Goal: Transaction & Acquisition: Purchase product/service

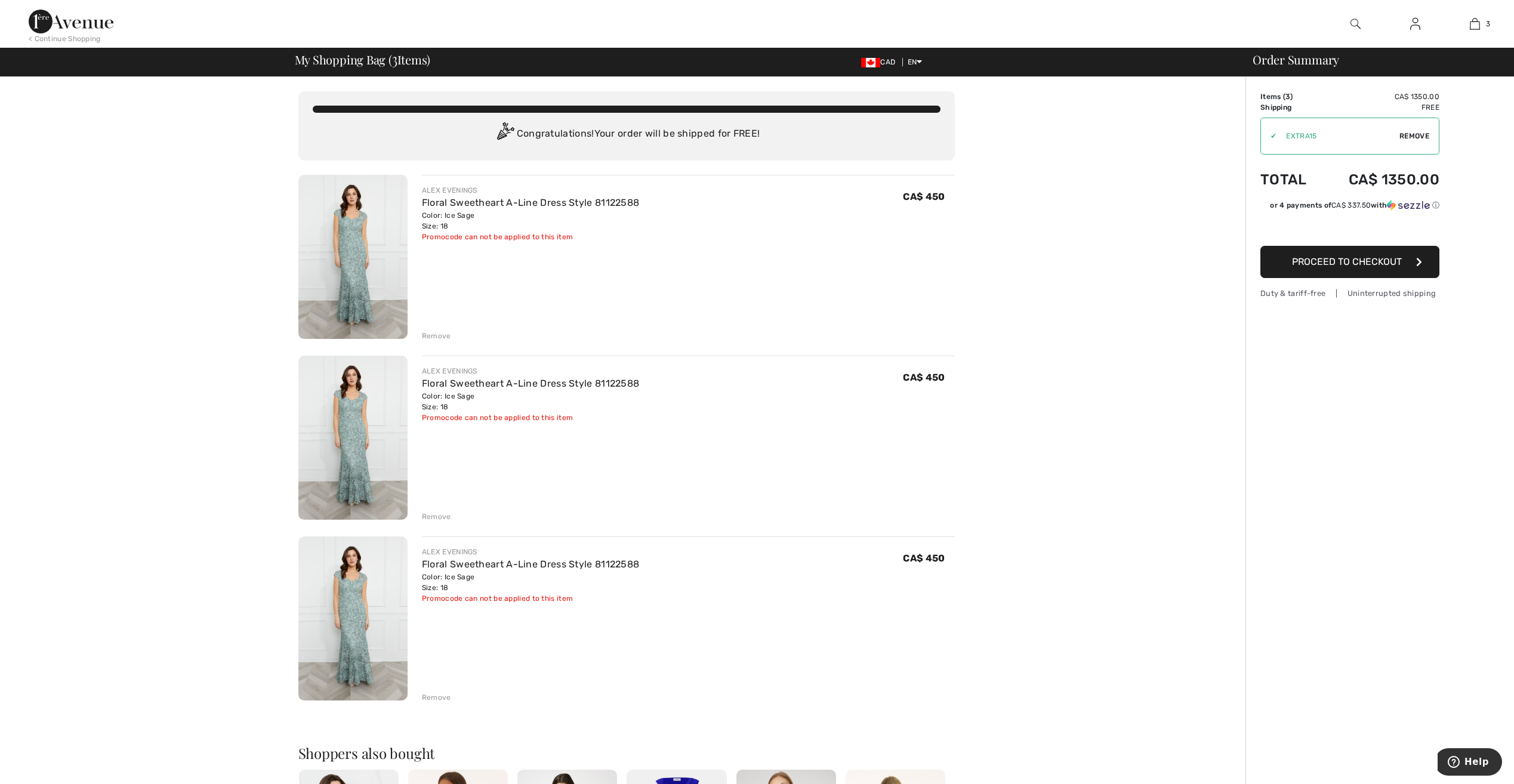
click at [436, 335] on div "Remove" at bounding box center [437, 336] width 29 height 11
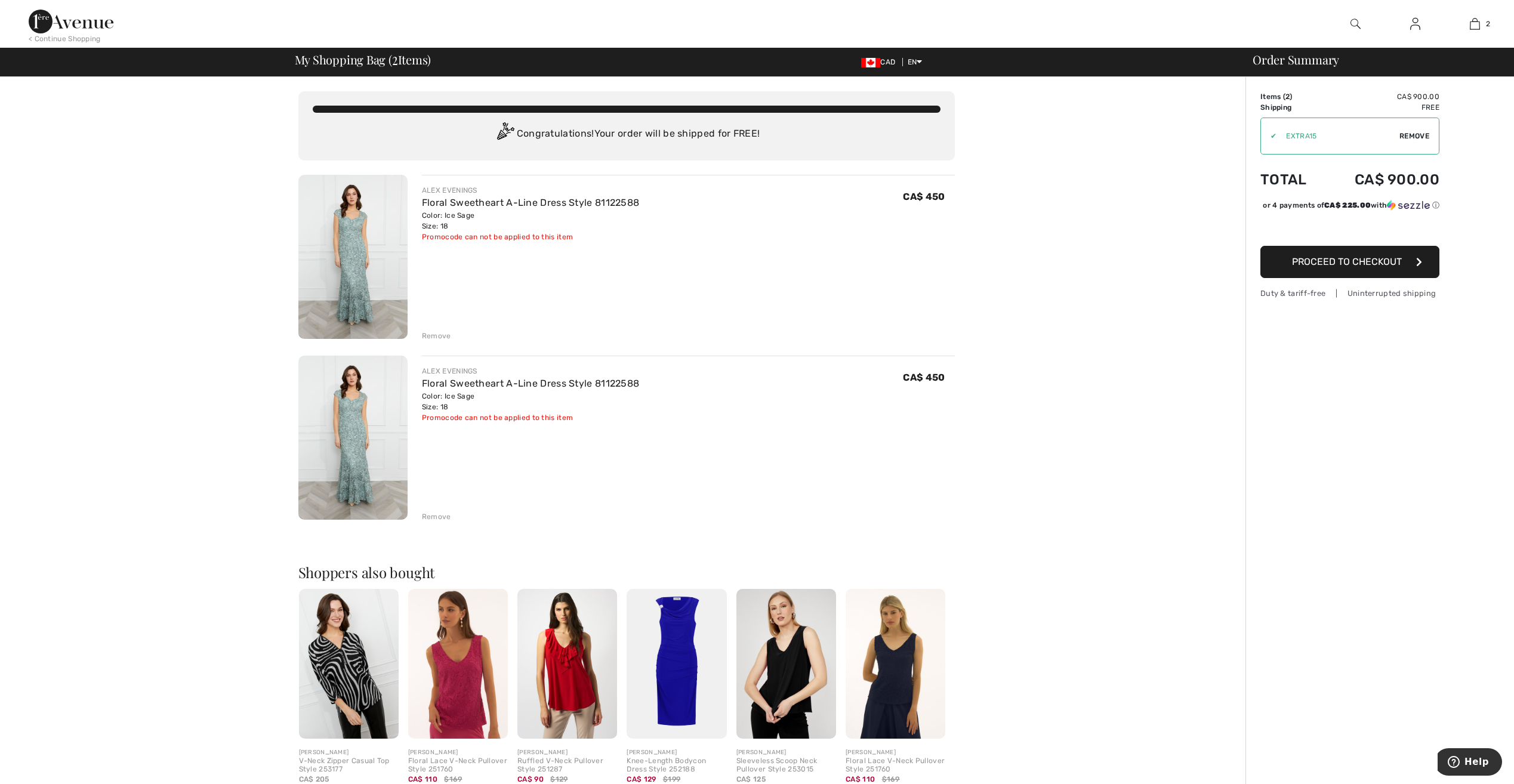
click at [434, 335] on div "Remove" at bounding box center [437, 336] width 29 height 11
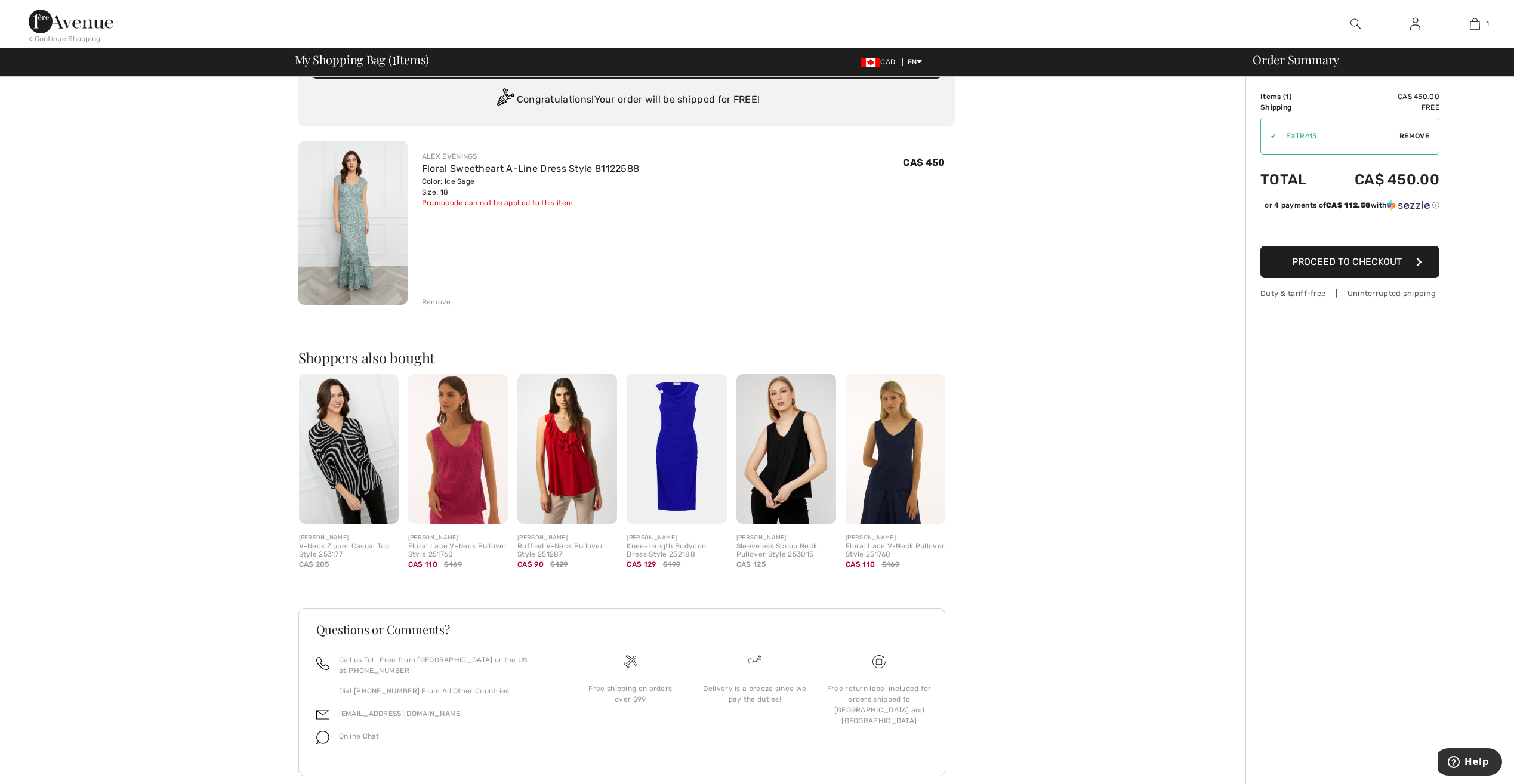
scroll to position [46, 0]
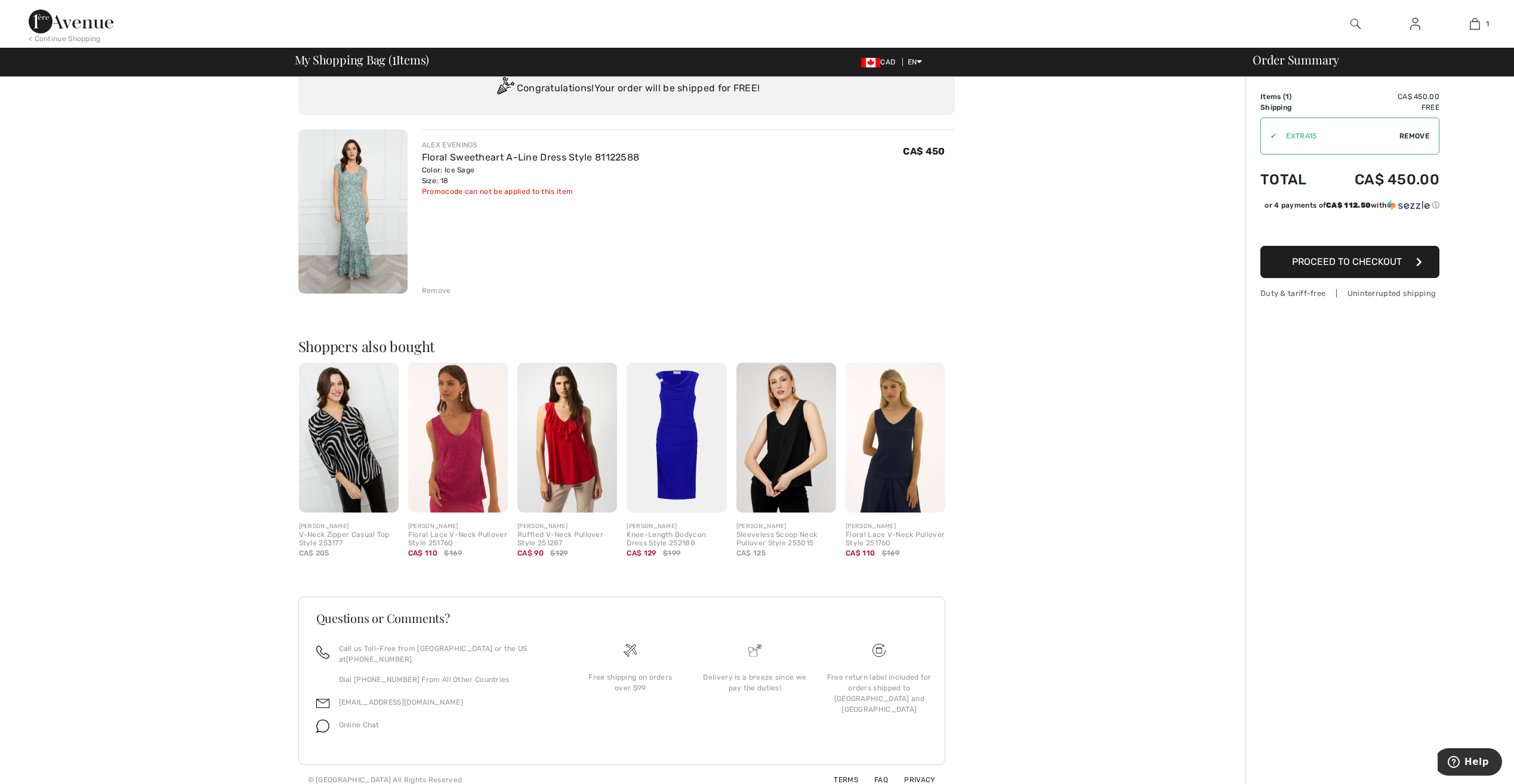
click at [436, 290] on div "Remove" at bounding box center [437, 290] width 29 height 11
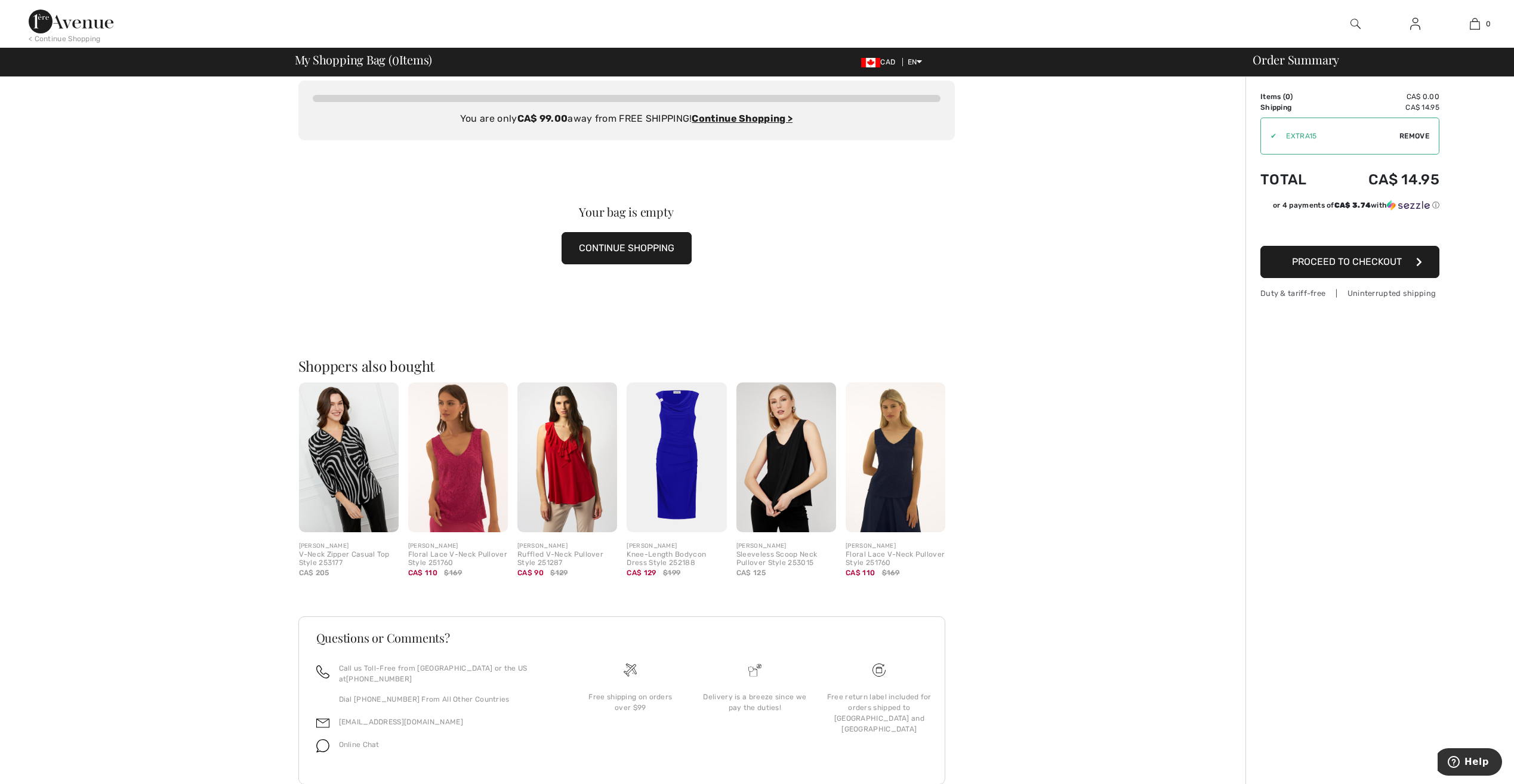
scroll to position [0, 0]
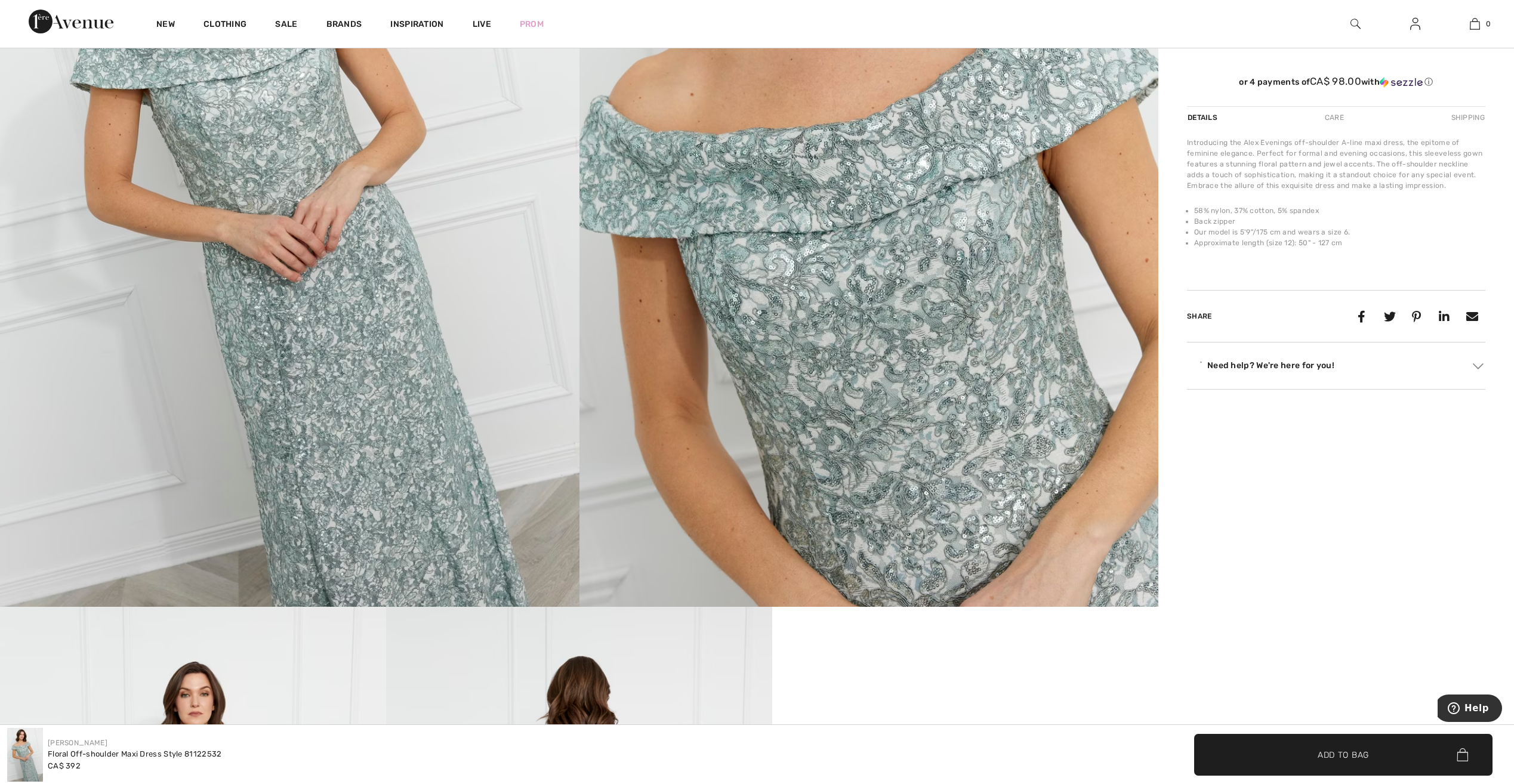
scroll to position [418, 0]
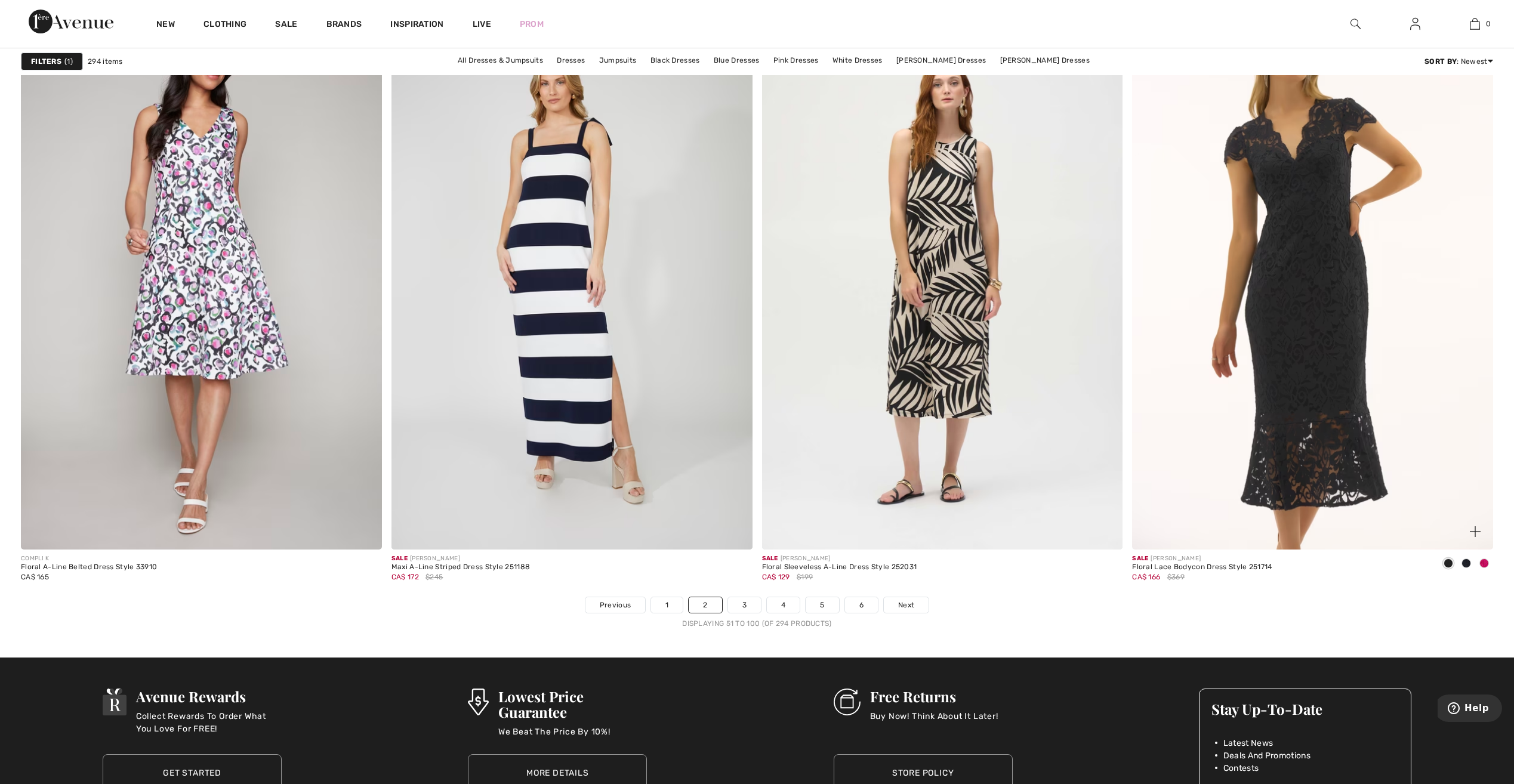
scroll to position [8714, 0]
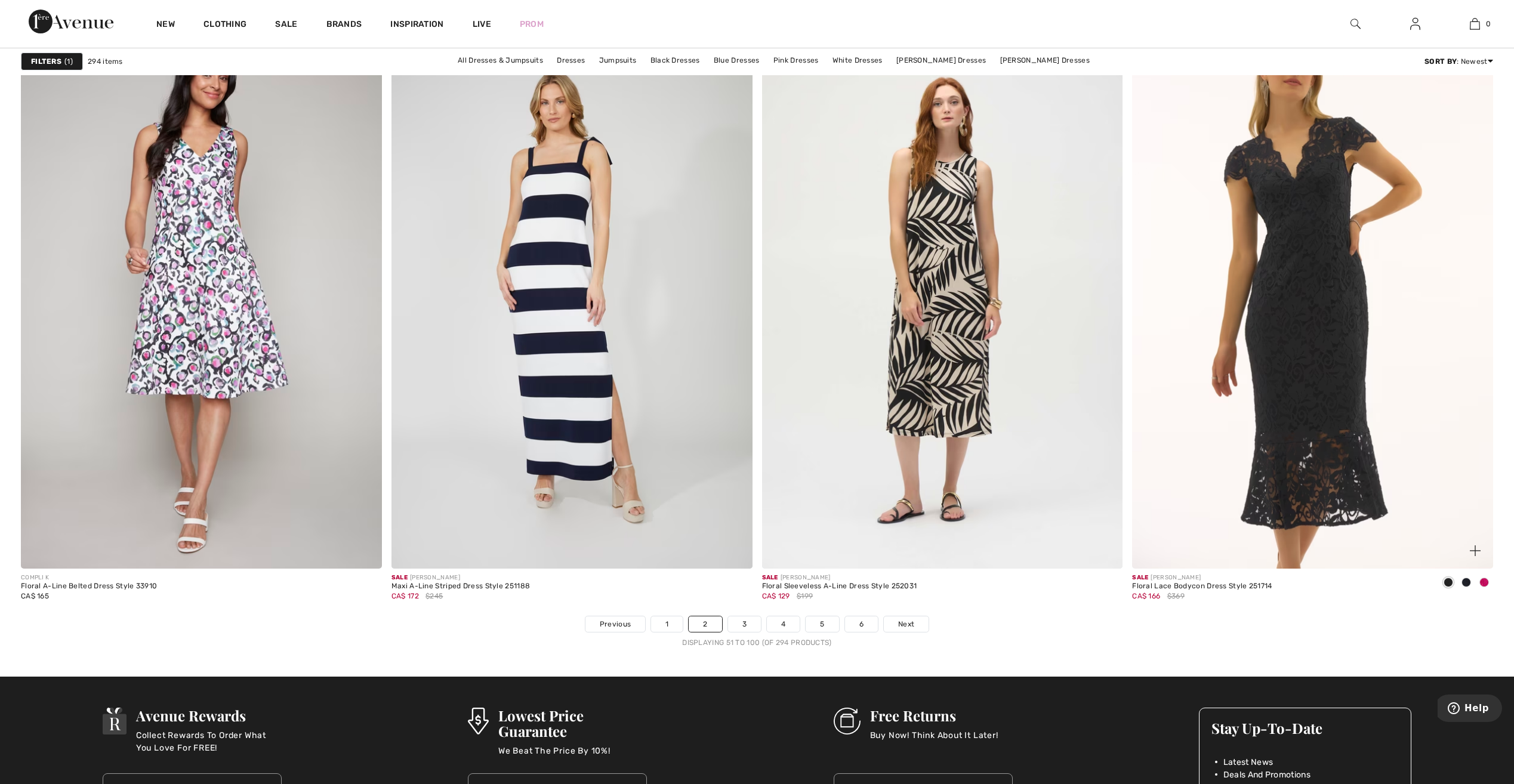
click at [1467, 581] on span at bounding box center [1466, 583] width 9 height 9
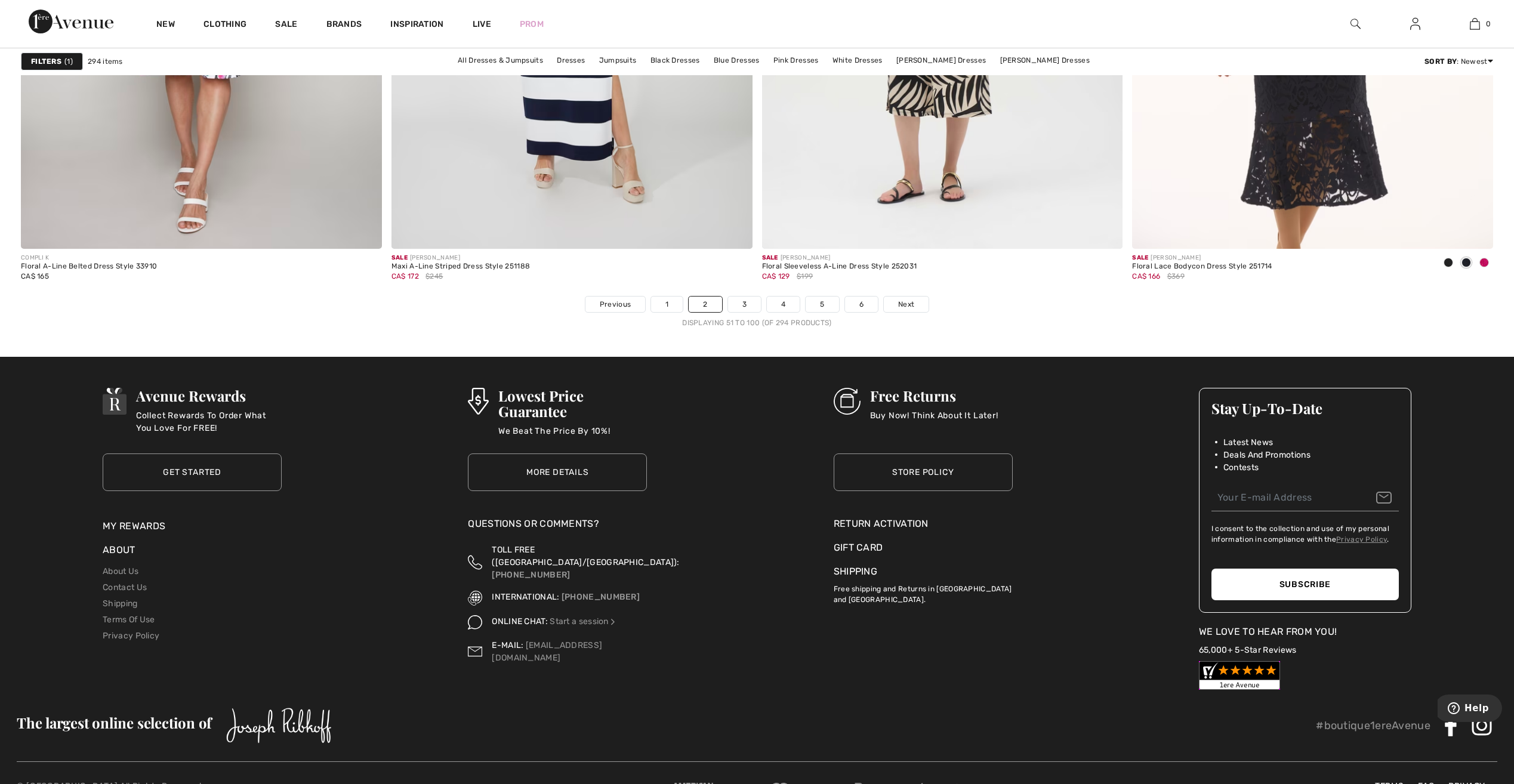
scroll to position [9012, 0]
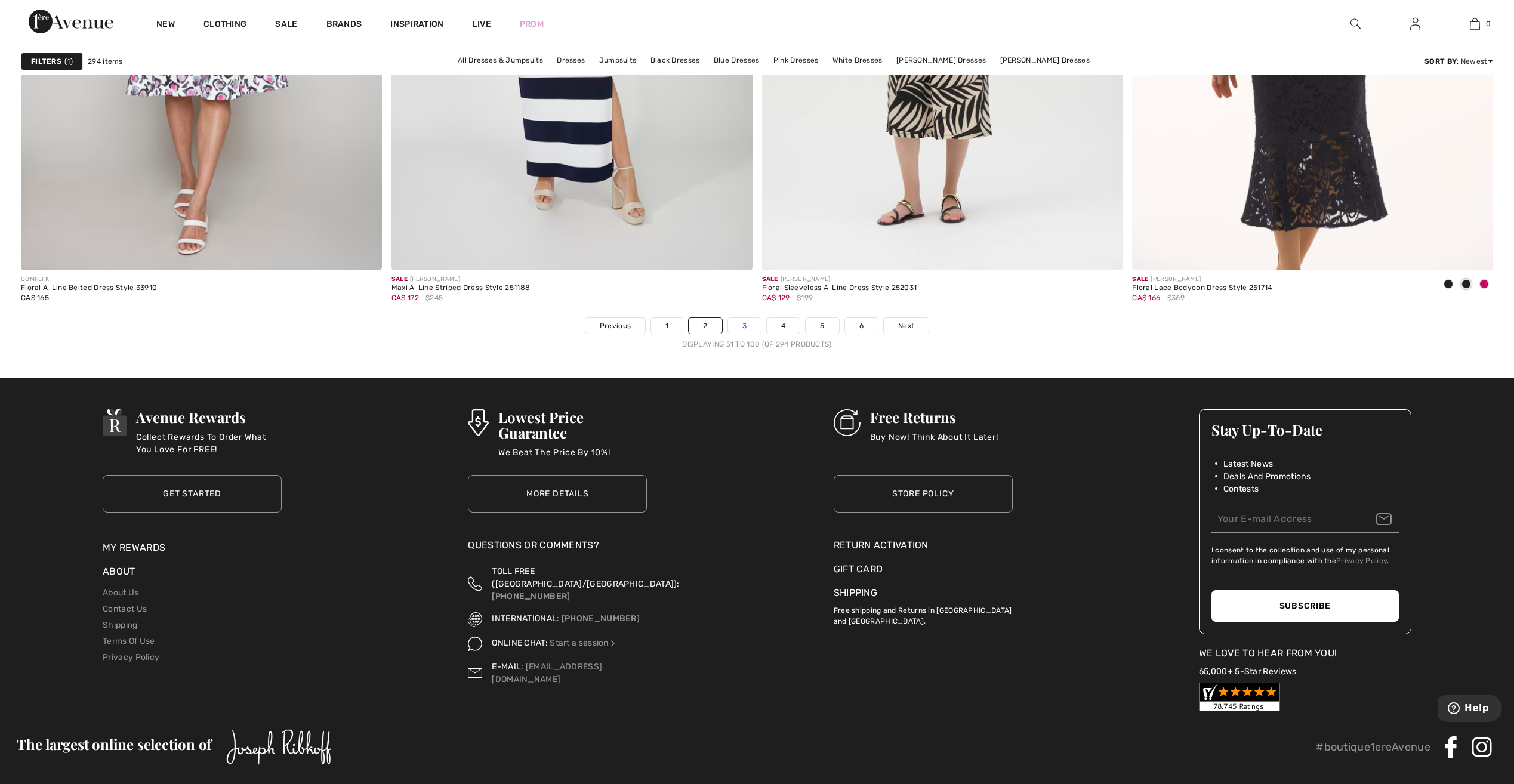
click at [743, 325] on link "3" at bounding box center [745, 325] width 33 height 16
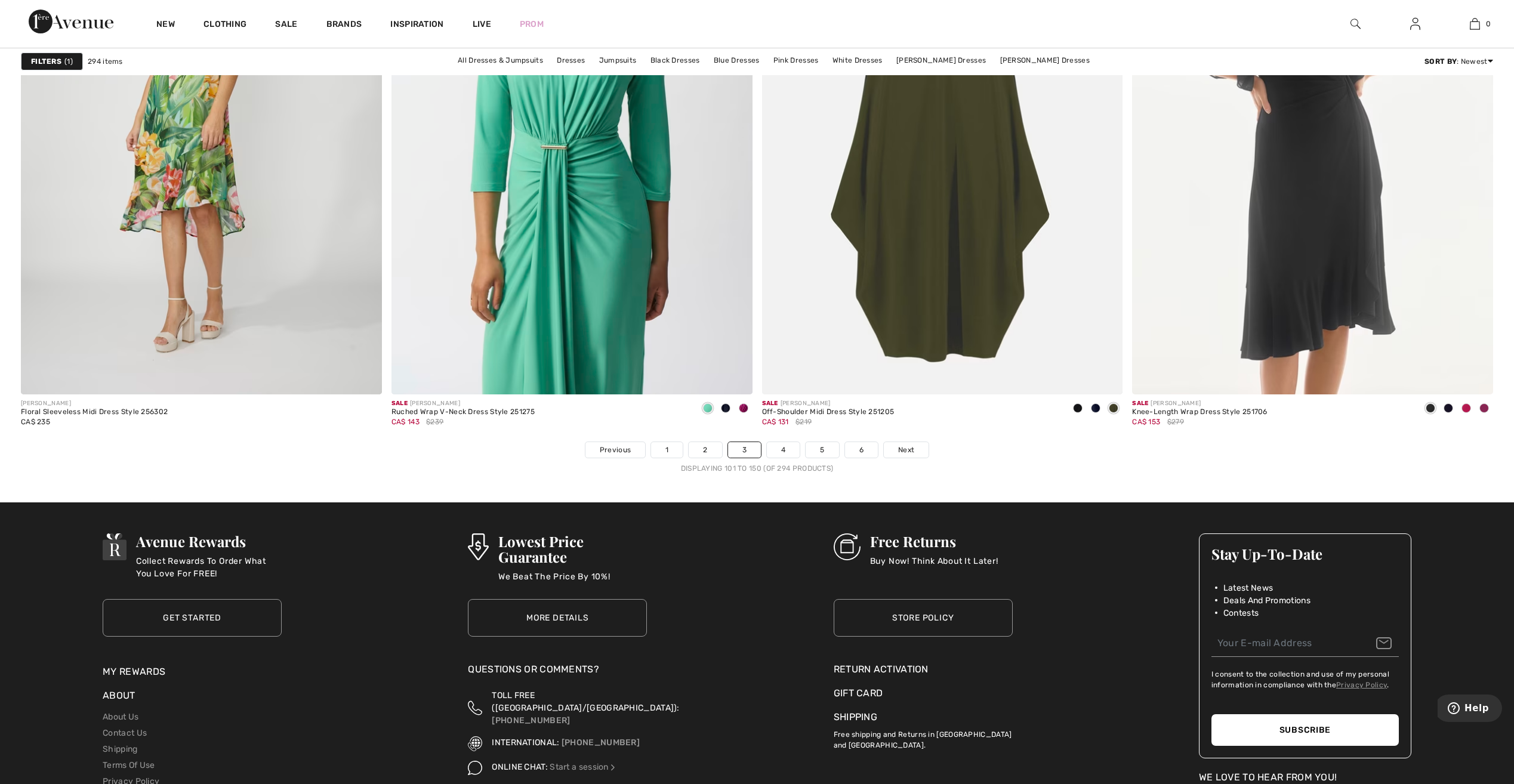
scroll to position [8893, 0]
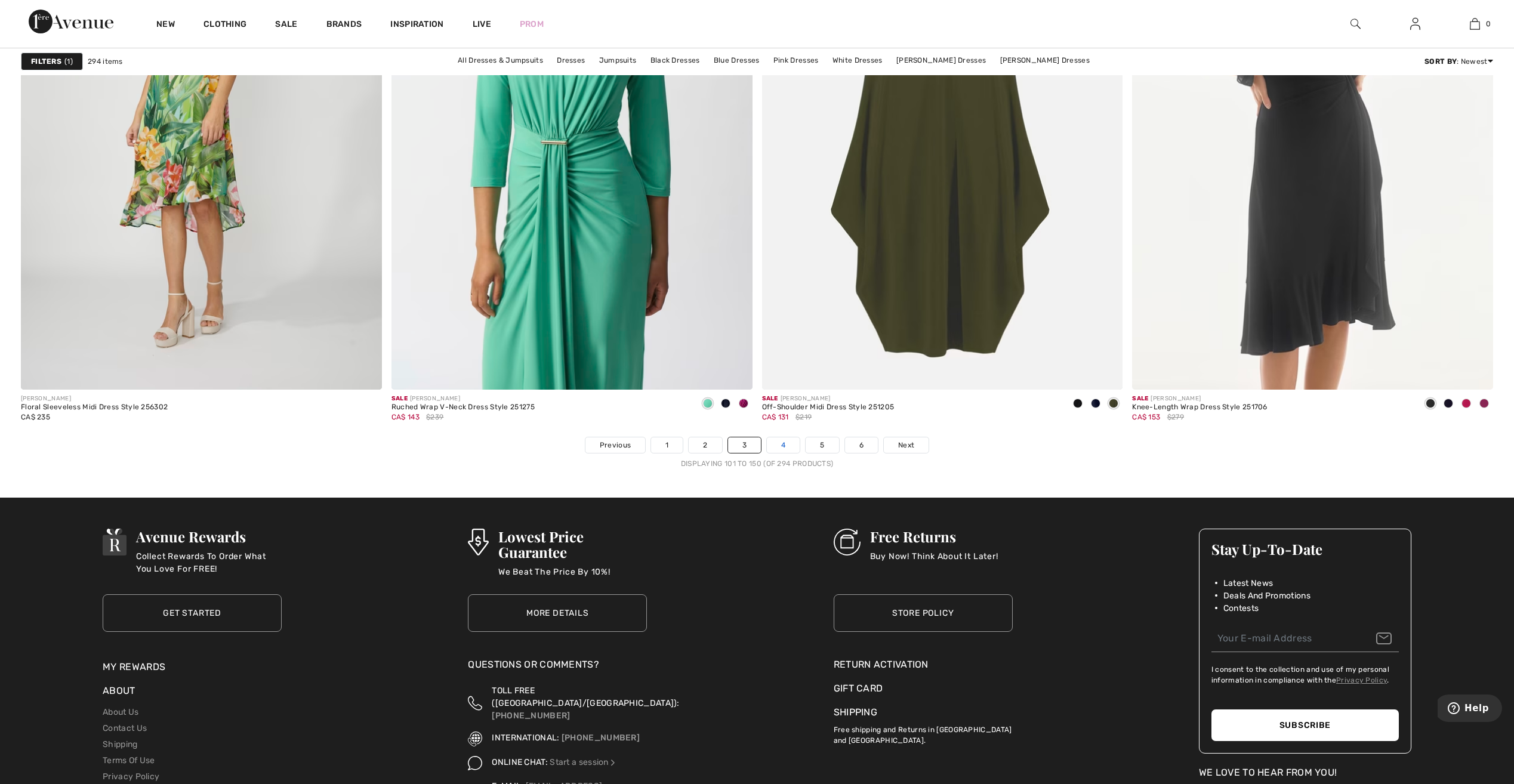
click at [780, 448] on link "4" at bounding box center [783, 445] width 33 height 16
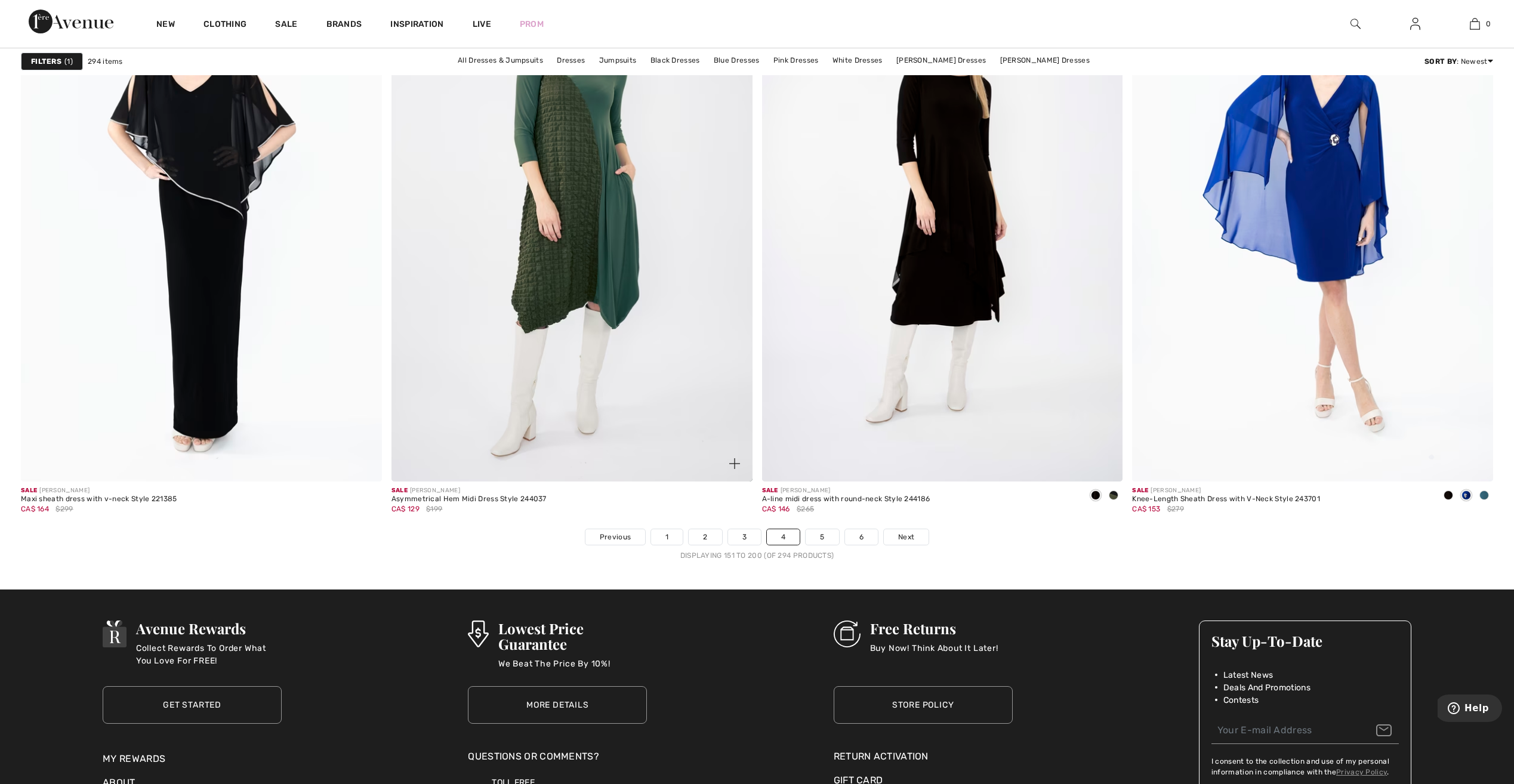
scroll to position [8953, 0]
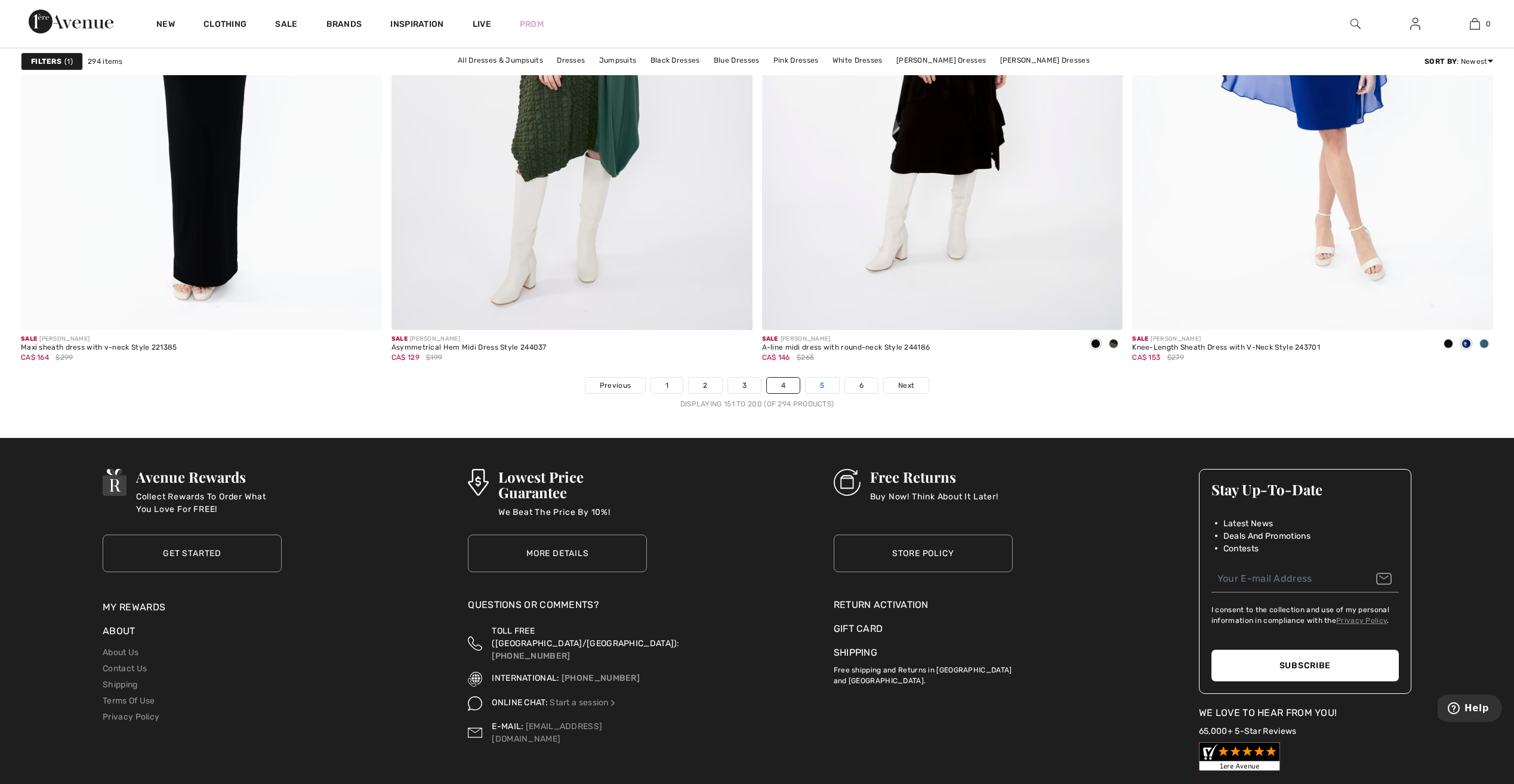
click at [822, 387] on link "5" at bounding box center [822, 386] width 33 height 16
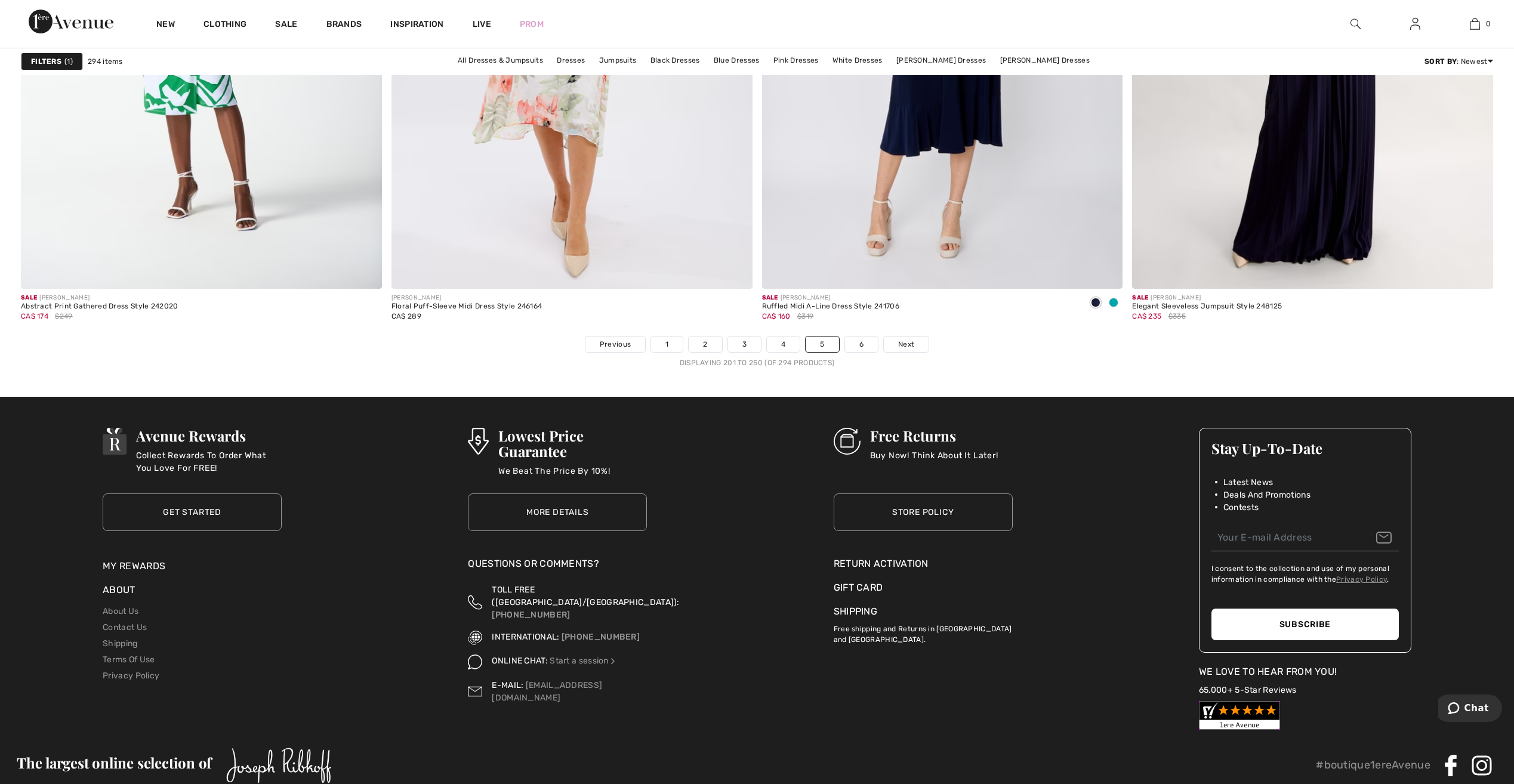
scroll to position [9012, 0]
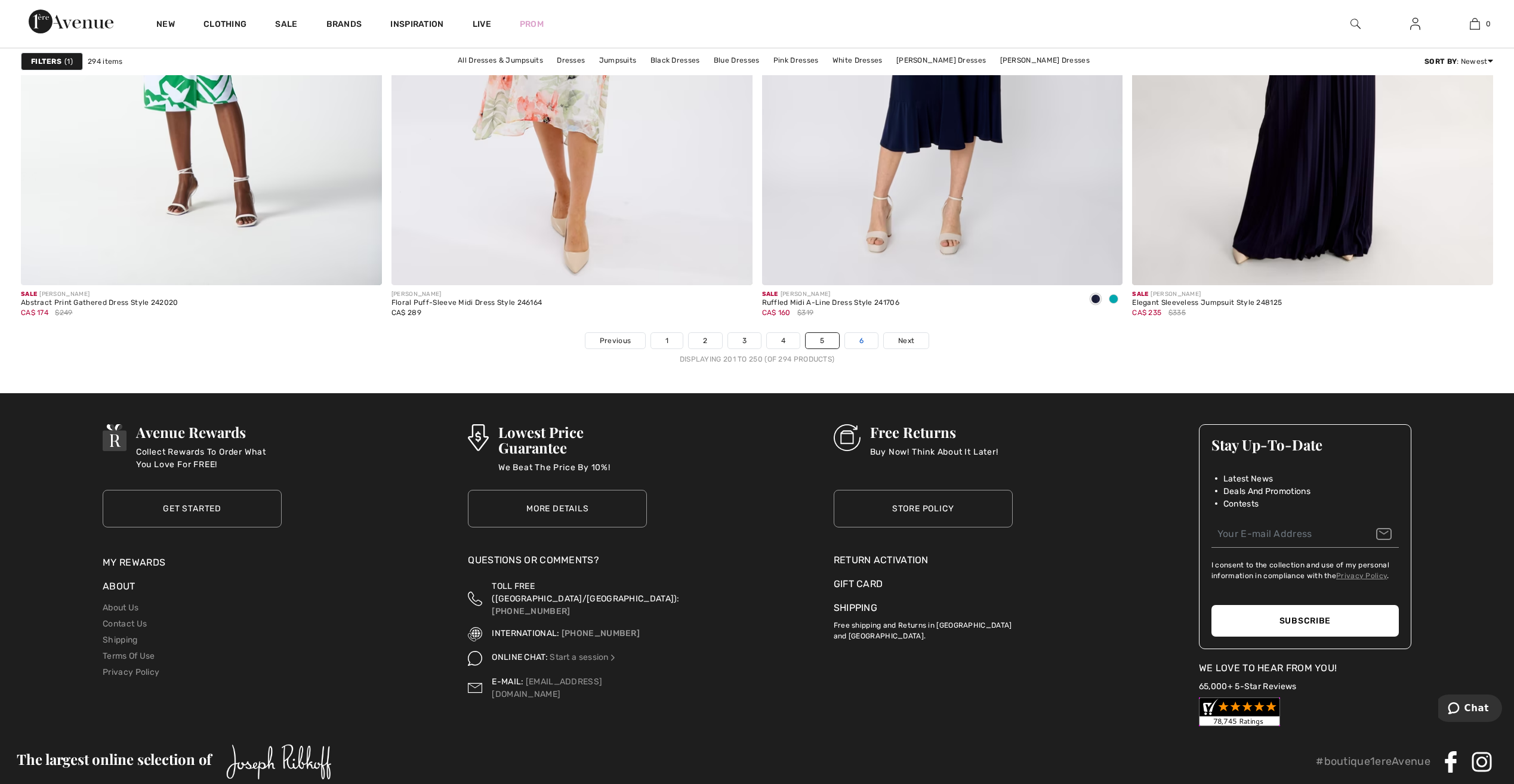
click at [863, 333] on link "6" at bounding box center [862, 341] width 33 height 16
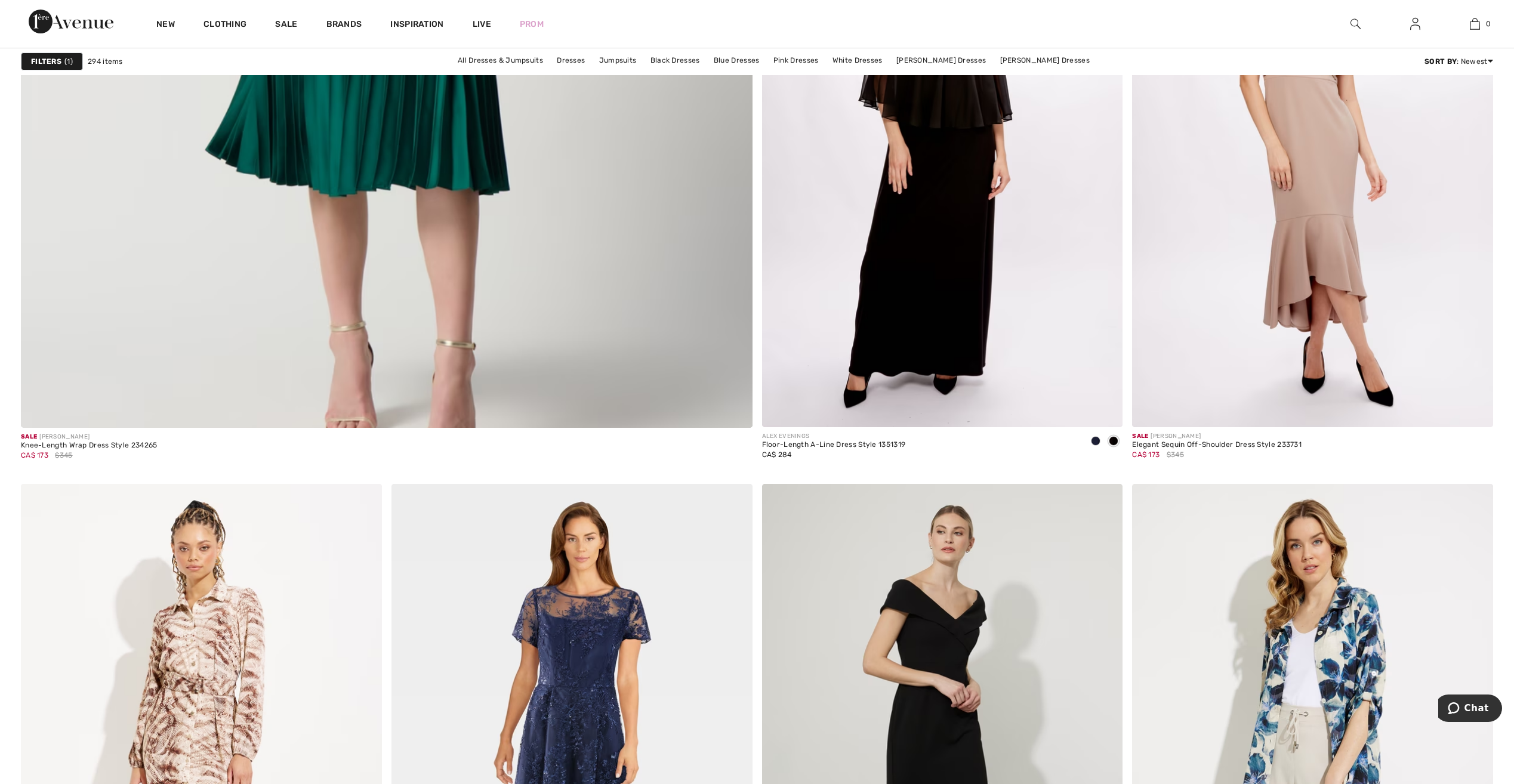
scroll to position [5491, 0]
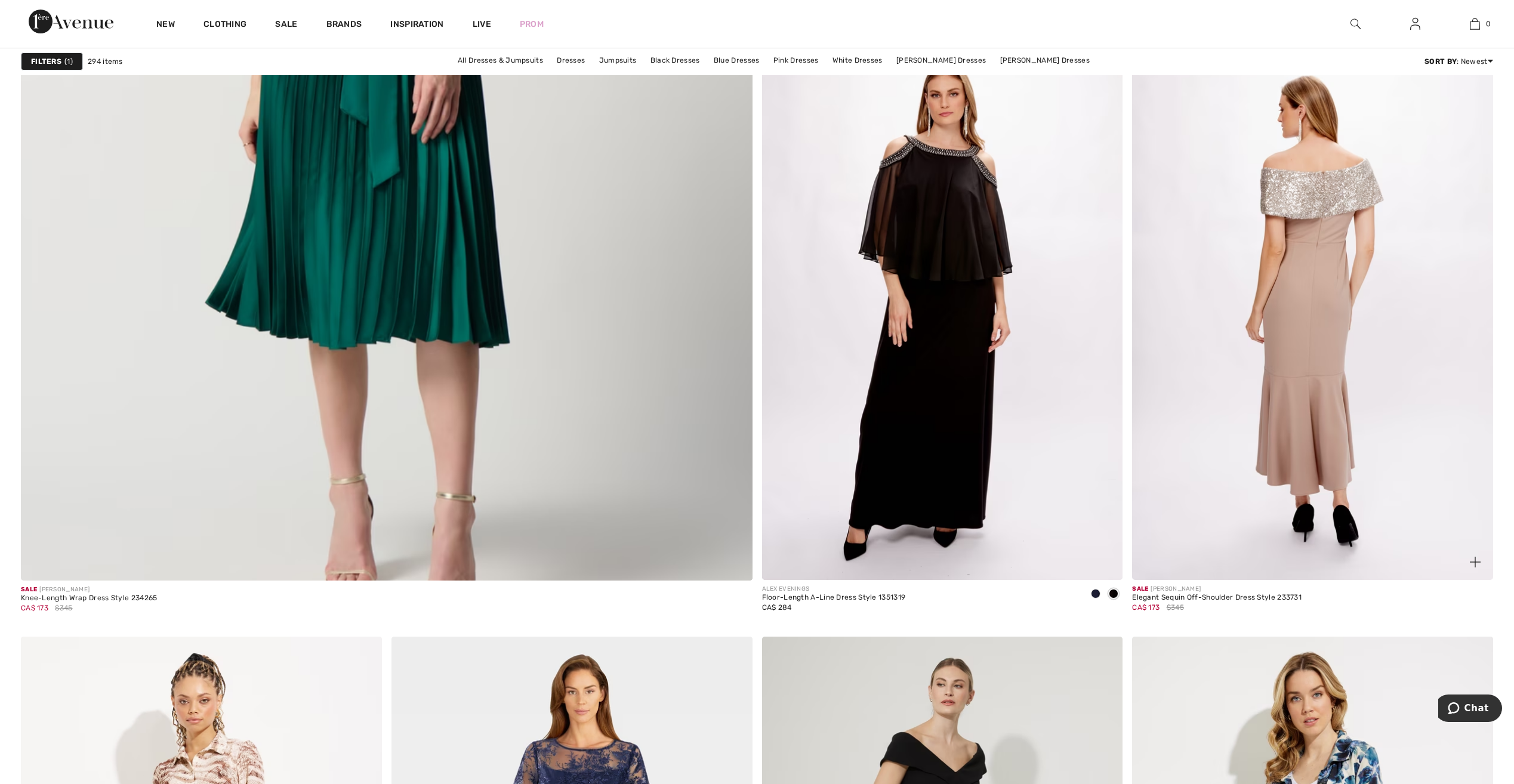
click at [1239, 511] on img at bounding box center [1312, 309] width 361 height 541
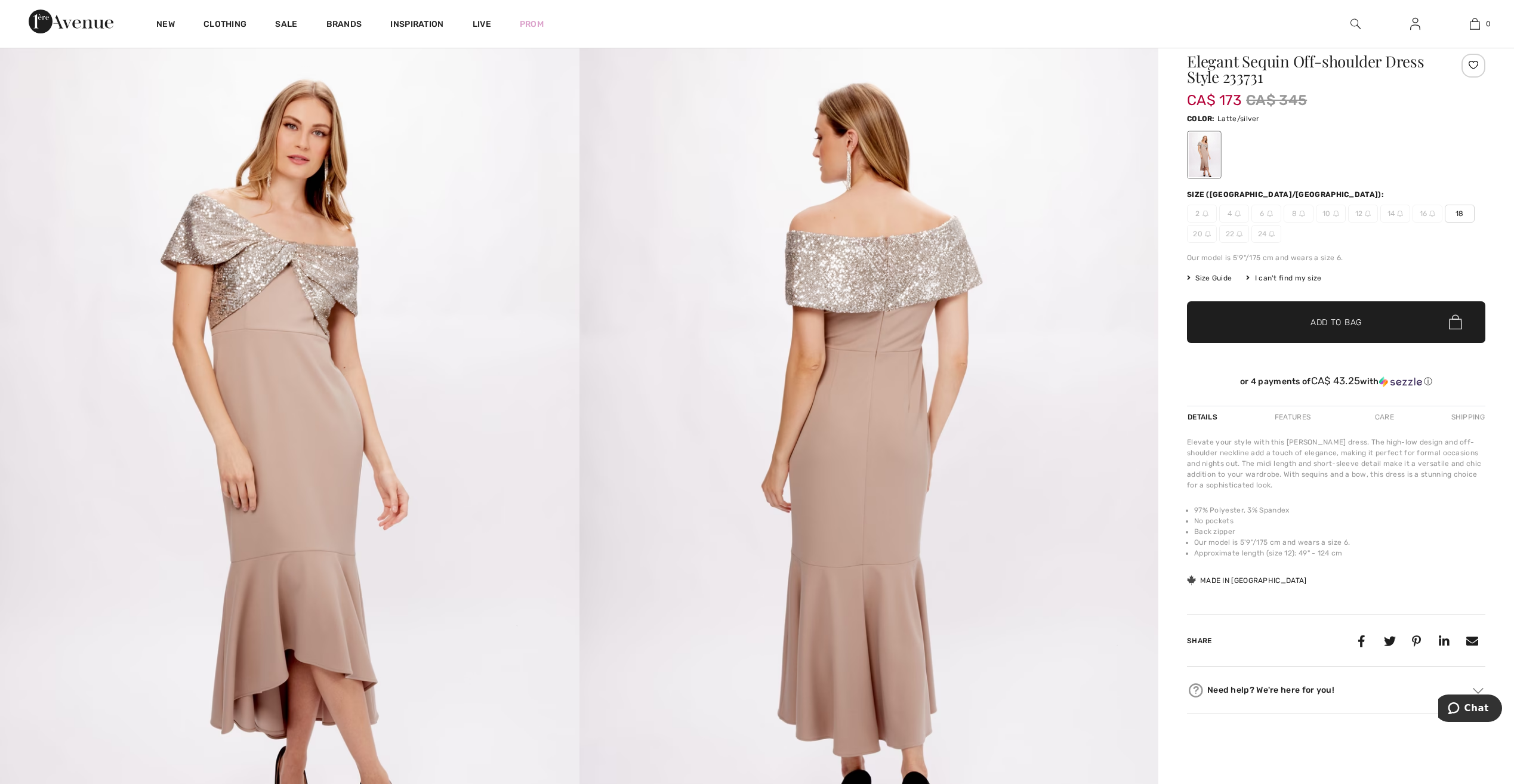
scroll to position [60, 0]
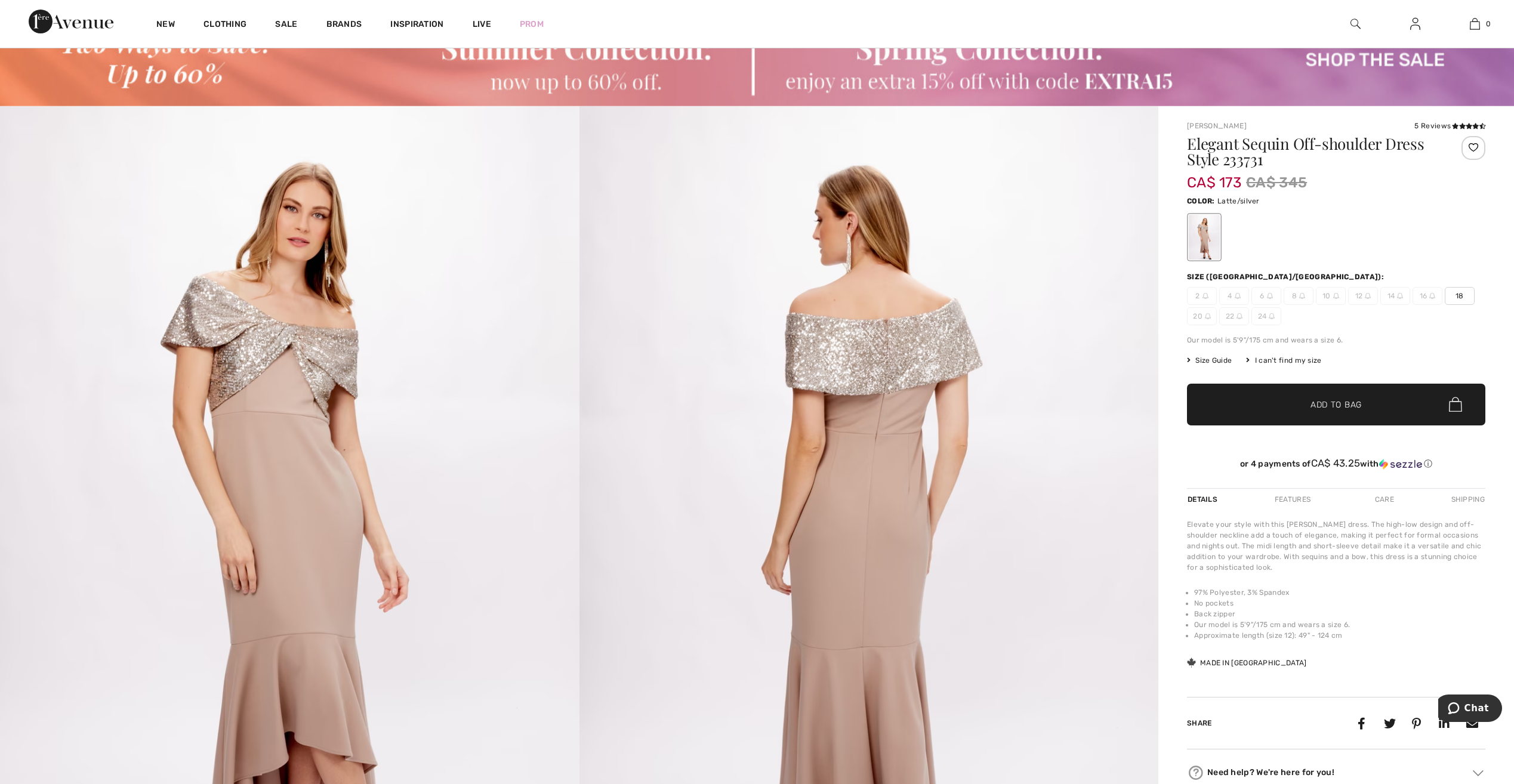
click at [1453, 300] on span "18" at bounding box center [1460, 296] width 30 height 18
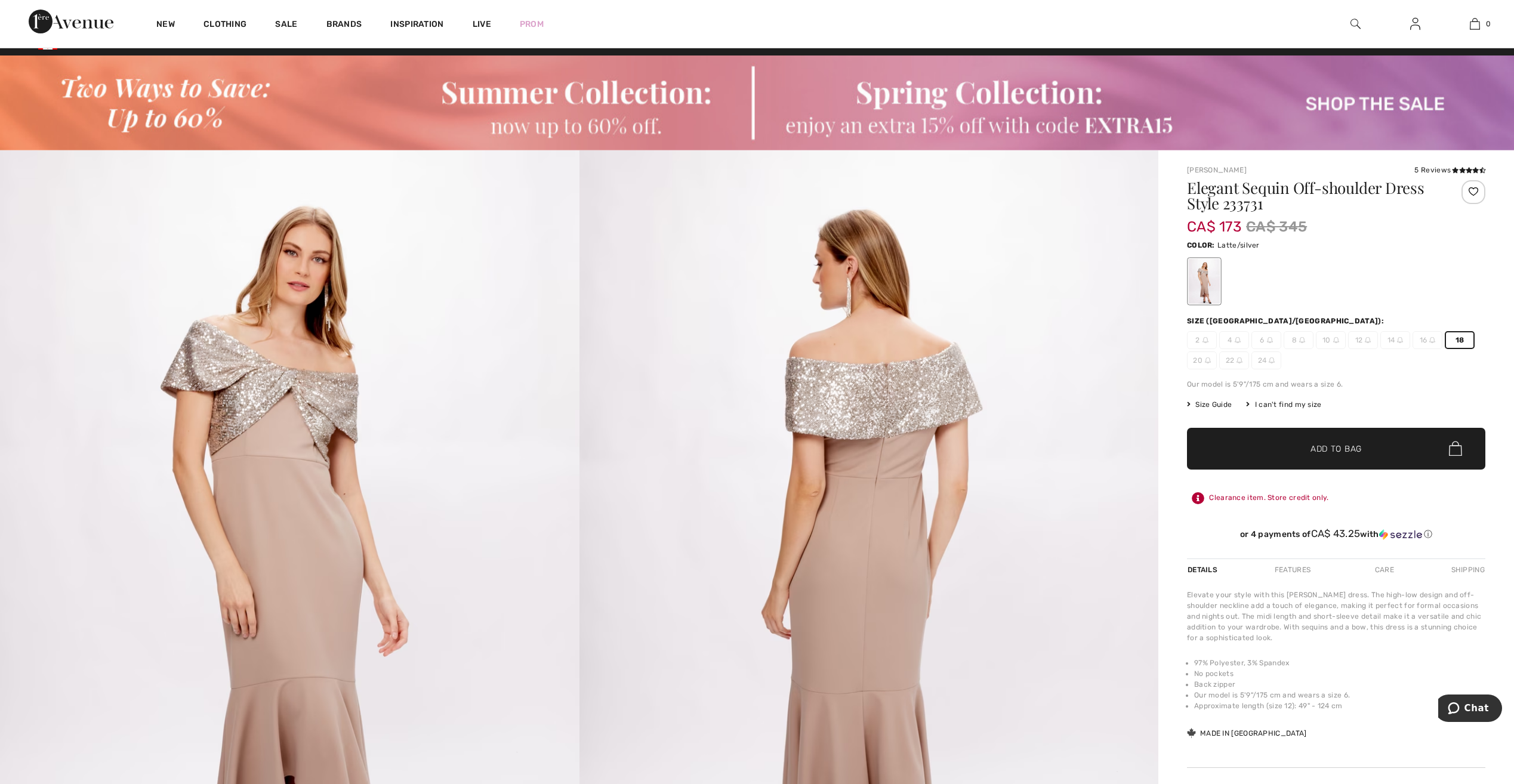
scroll to position [0, 0]
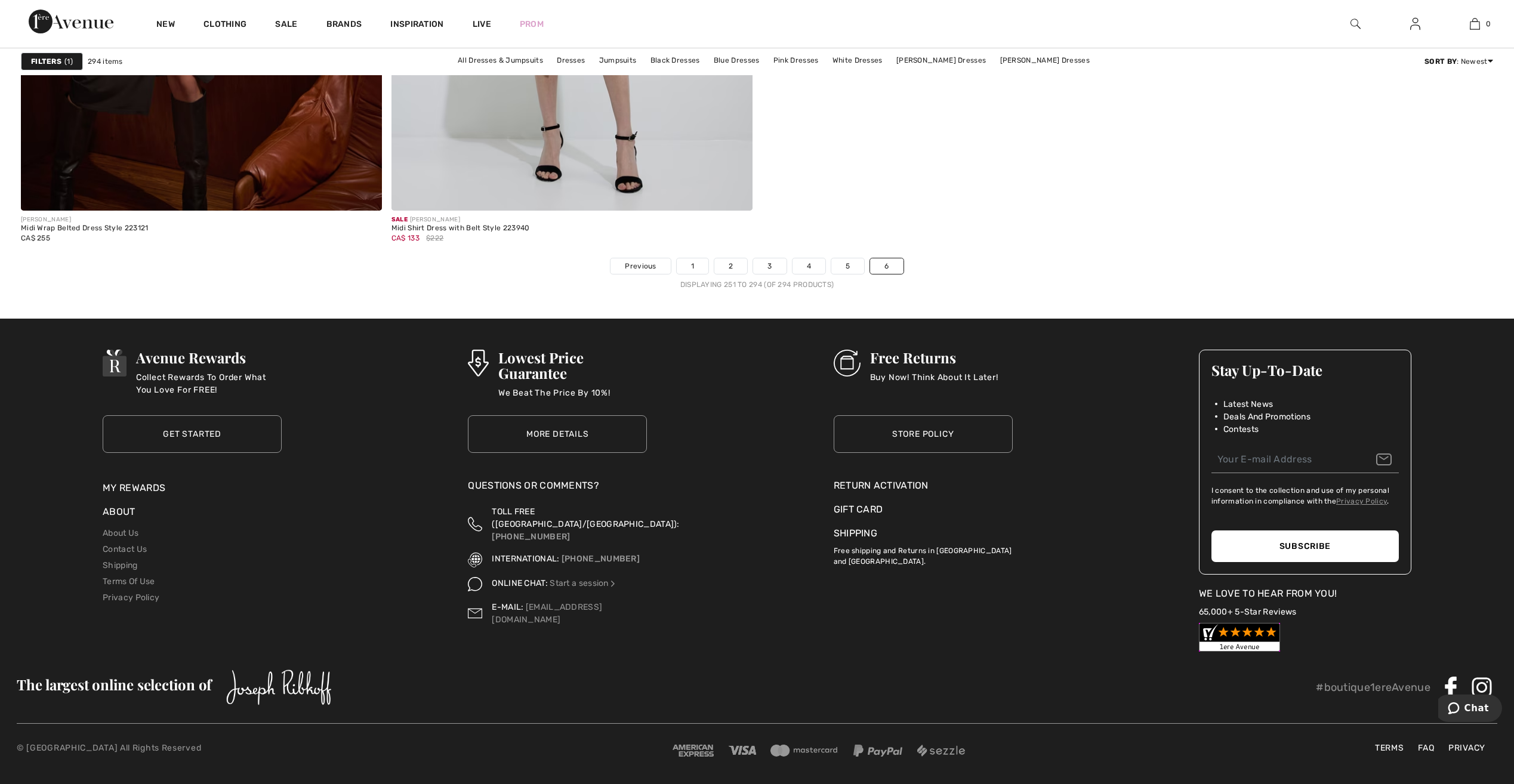
scroll to position [8476, 0]
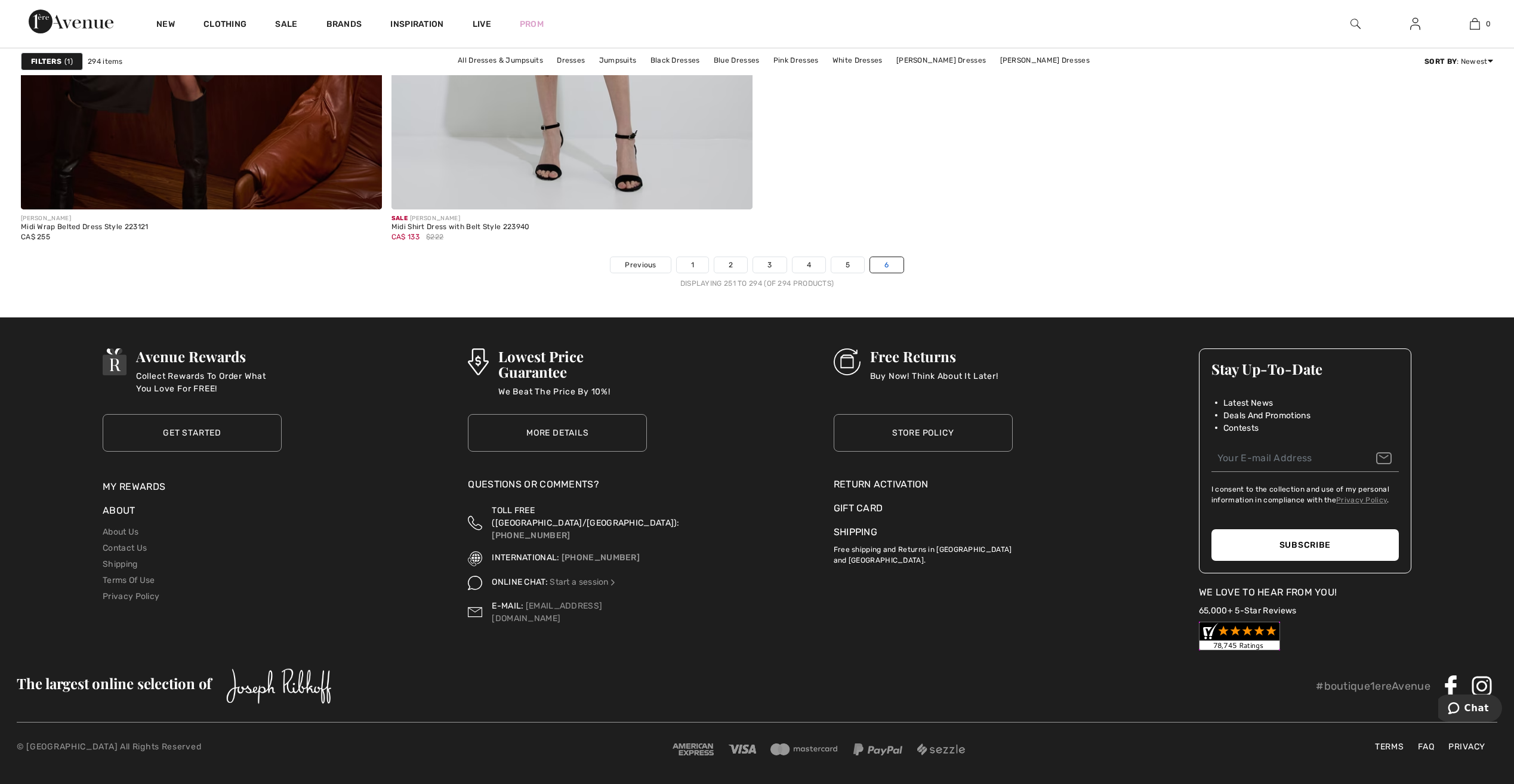
click at [890, 265] on link "6" at bounding box center [887, 265] width 33 height 16
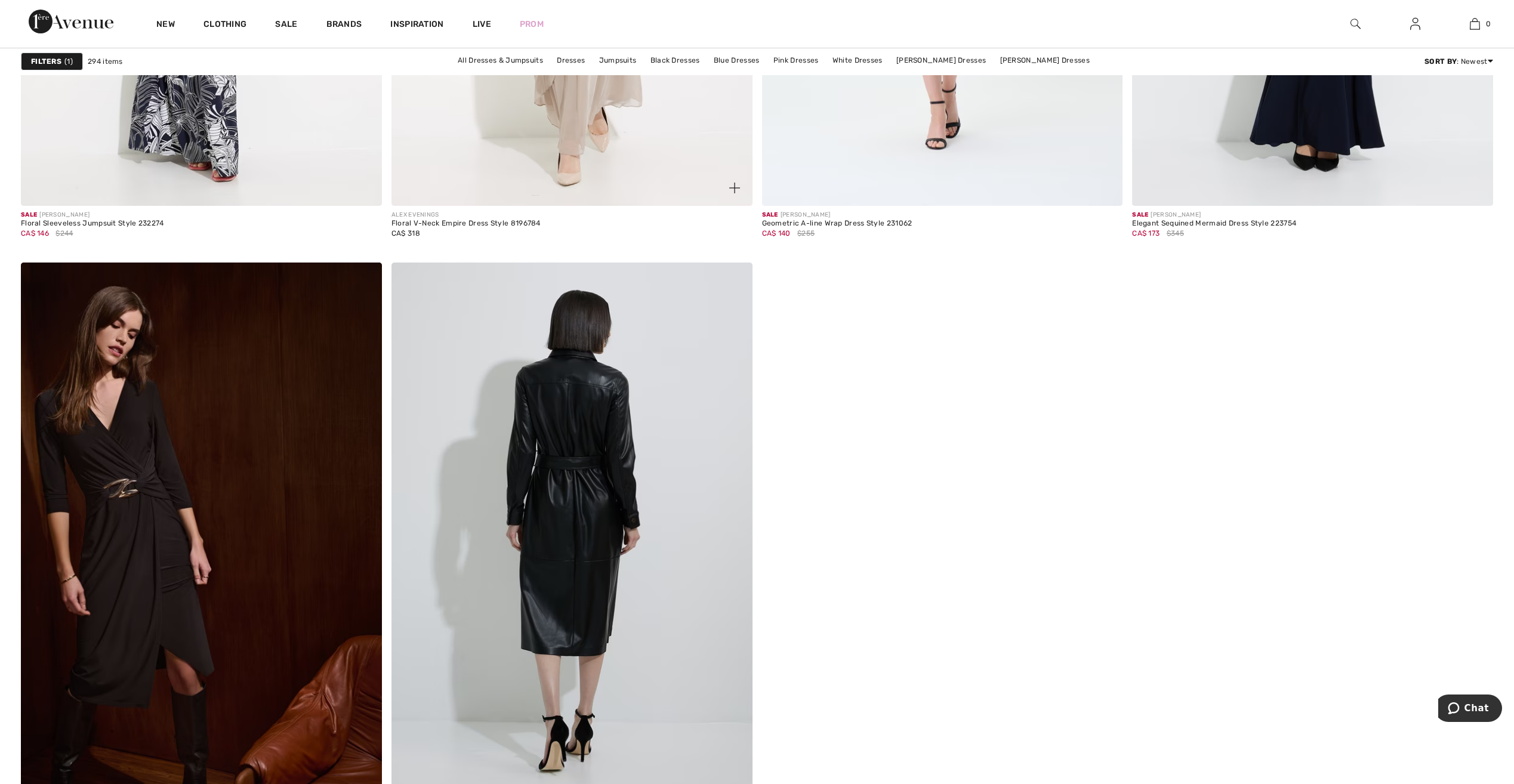
scroll to position [7580, 0]
